Goal: Transaction & Acquisition: Purchase product/service

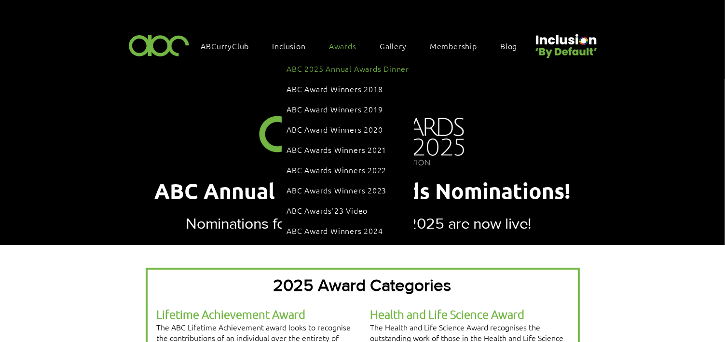
click at [344, 63] on span "ABC 2025 Annual Awards Dinner" at bounding box center [348, 68] width 123 height 11
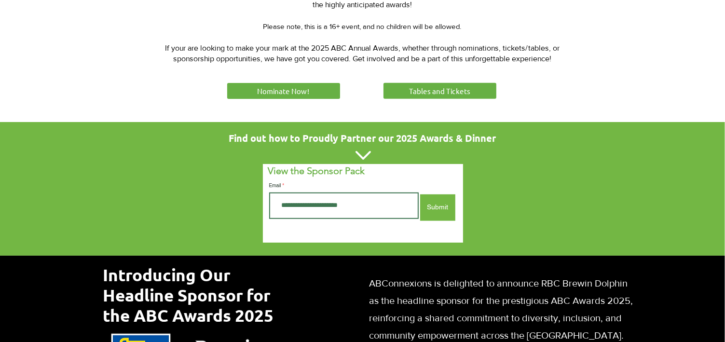
scroll to position [513, 0]
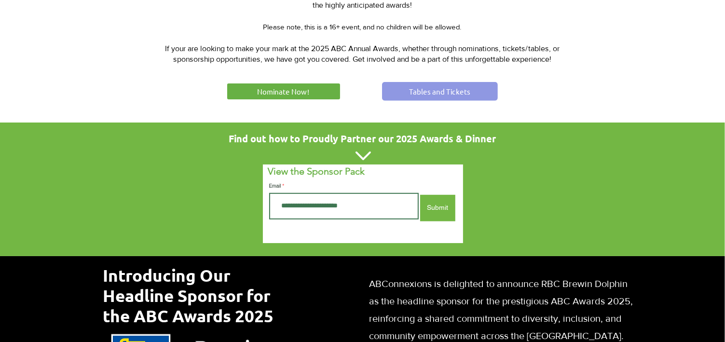
click at [416, 86] on span "Tables and Tickets" at bounding box center [439, 91] width 61 height 10
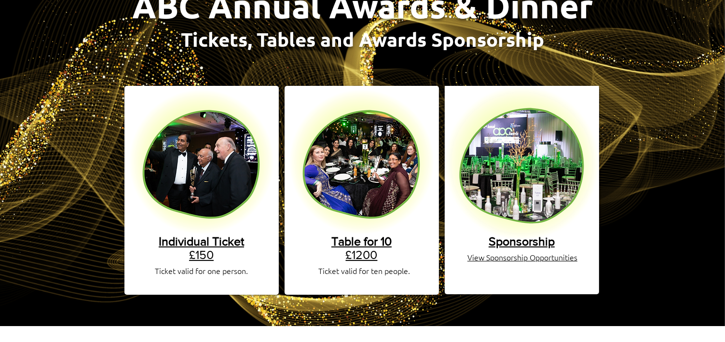
scroll to position [163, 0]
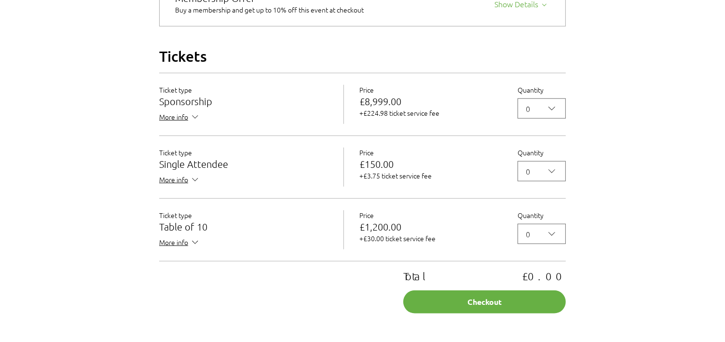
scroll to position [837, 0]
